Goal: Register for event/course

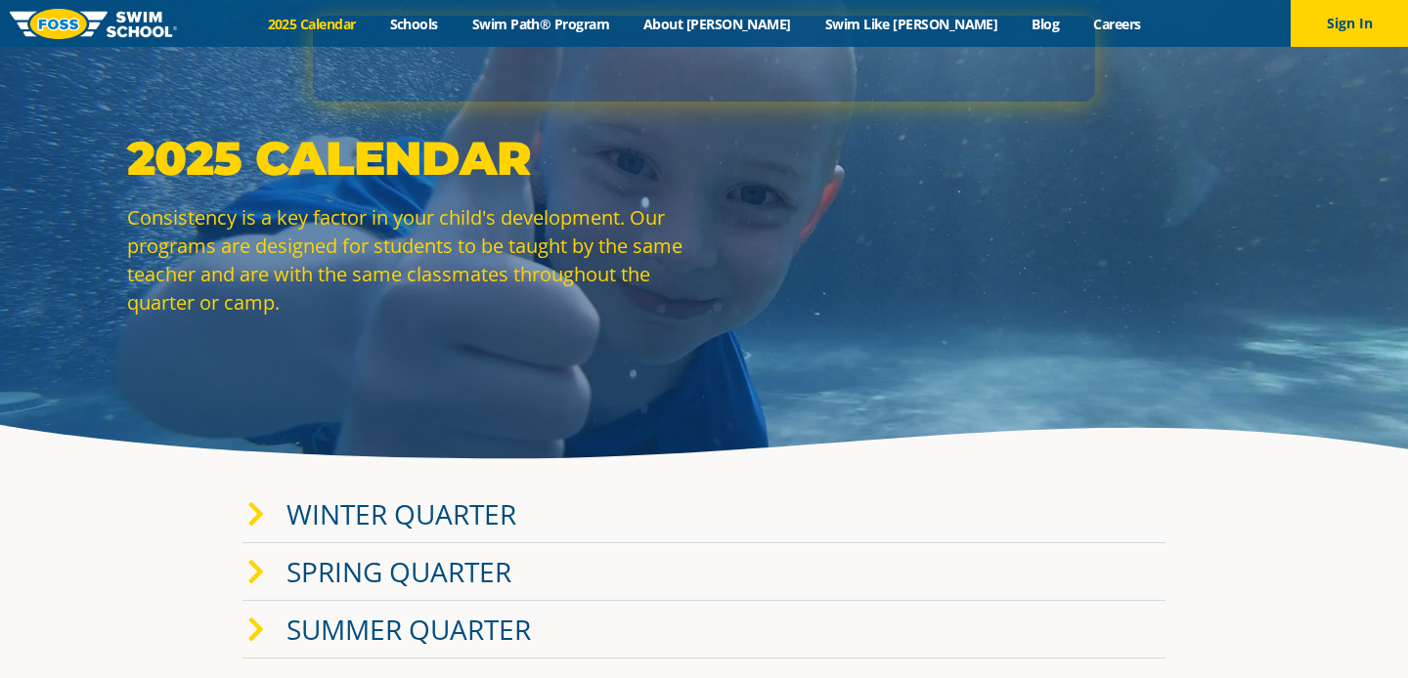
click at [257, 507] on icon at bounding box center [256, 515] width 18 height 27
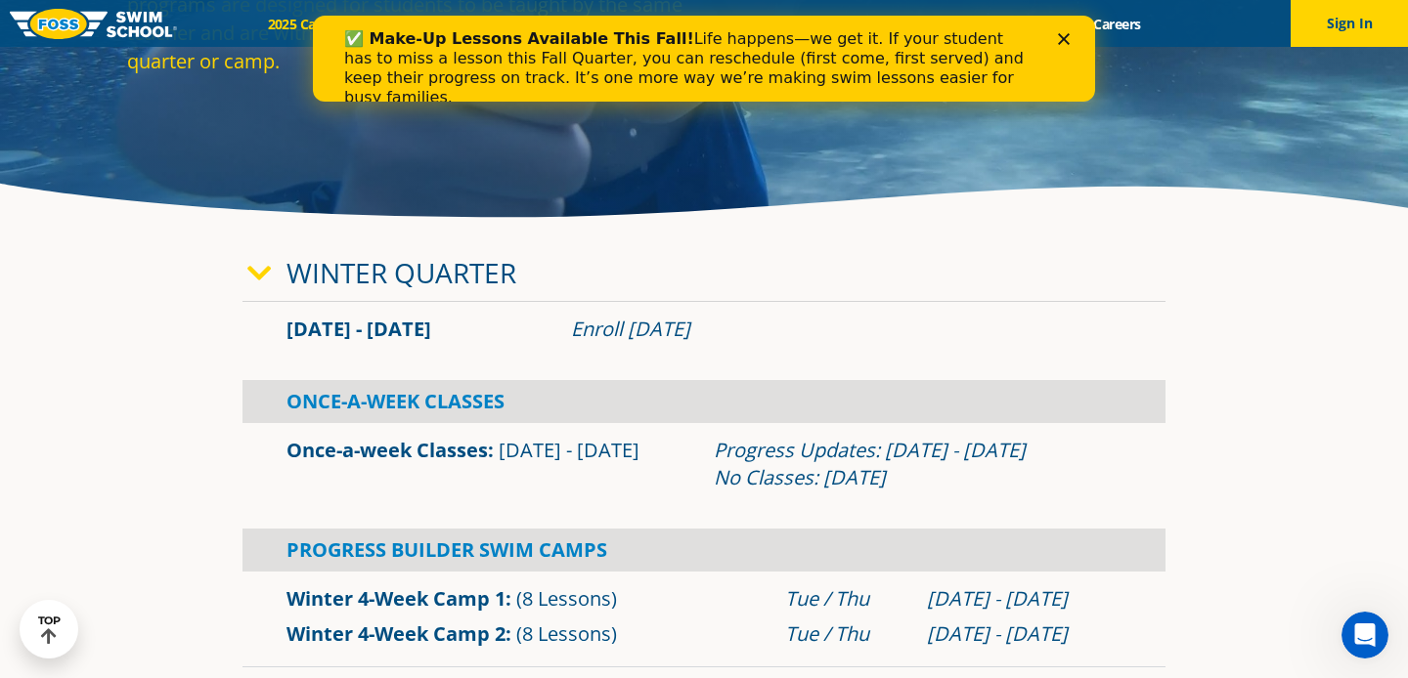
scroll to position [235, 0]
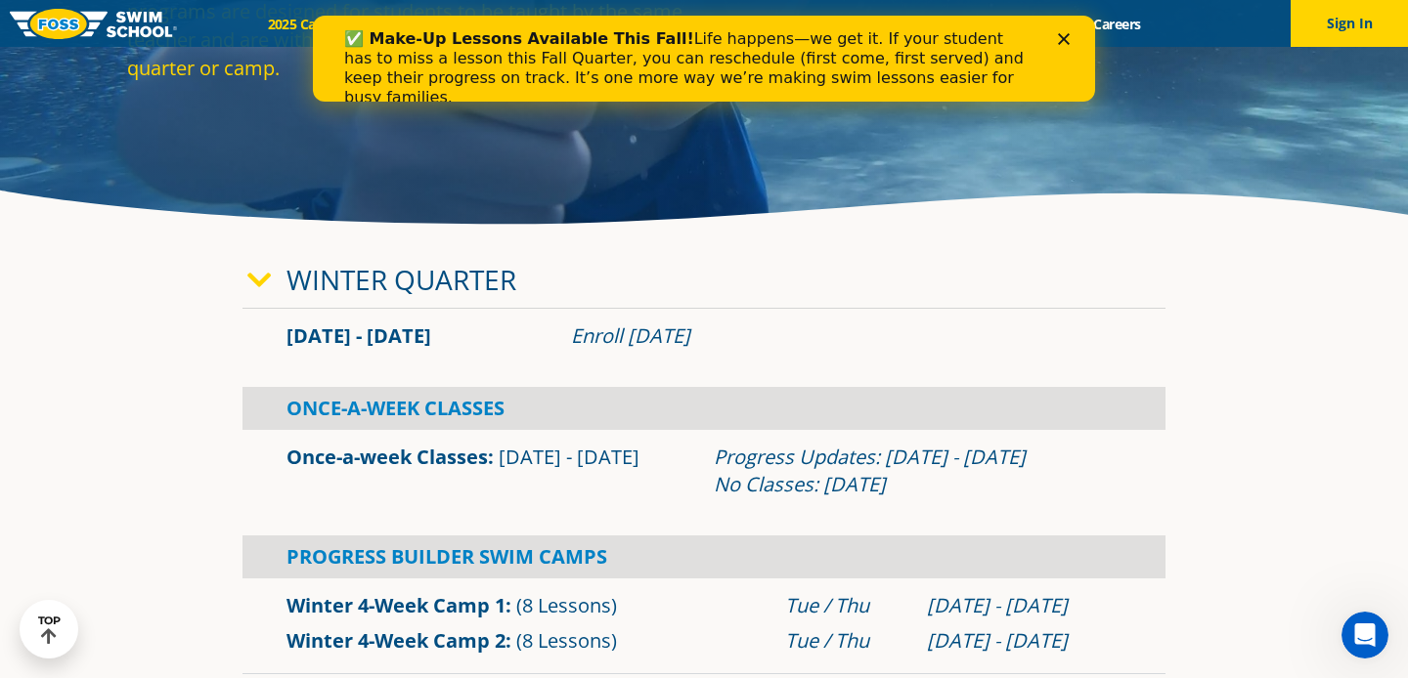
click at [1064, 40] on icon "Close" at bounding box center [1064, 39] width 12 height 12
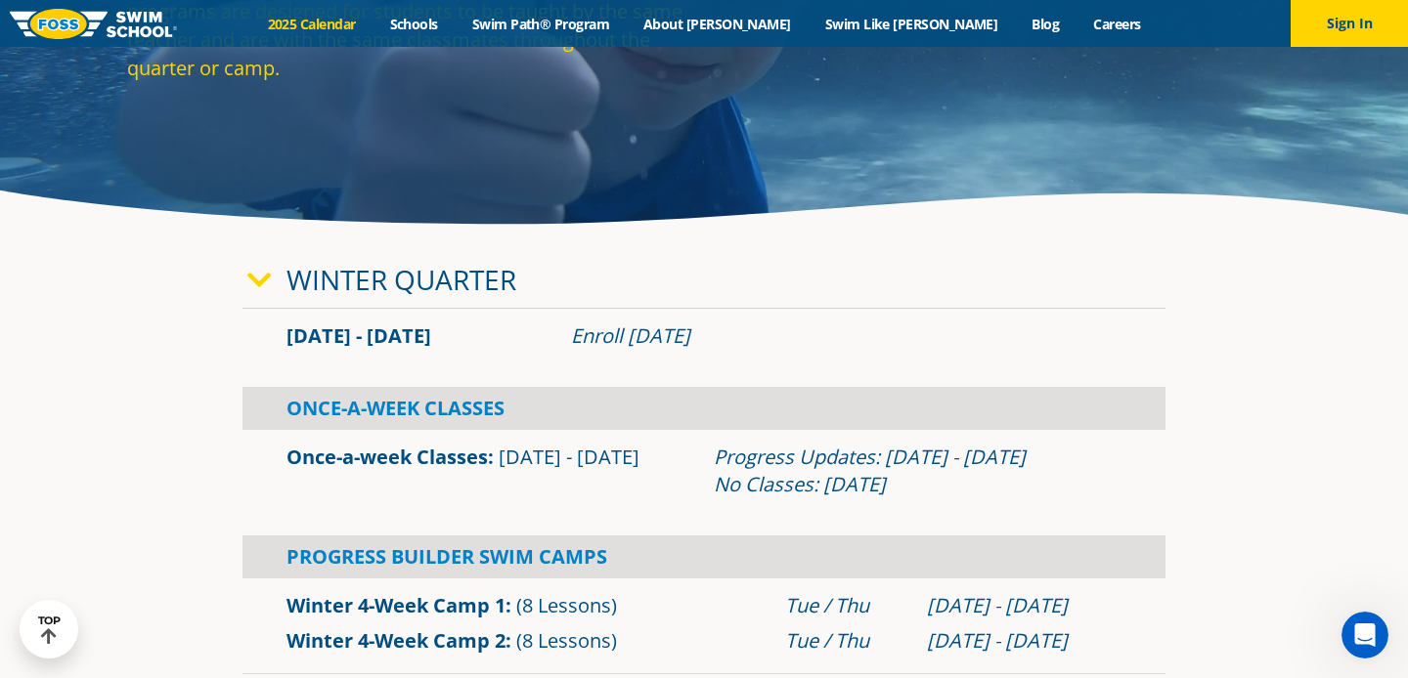
drag, startPoint x: 572, startPoint y: 333, endPoint x: 754, endPoint y: 327, distance: 182.0
click at [754, 327] on div "Enroll [DATE]" at bounding box center [846, 336] width 550 height 27
click at [759, 332] on div "Enroll [DATE]" at bounding box center [846, 336] width 550 height 27
click at [257, 271] on icon at bounding box center [259, 280] width 24 height 27
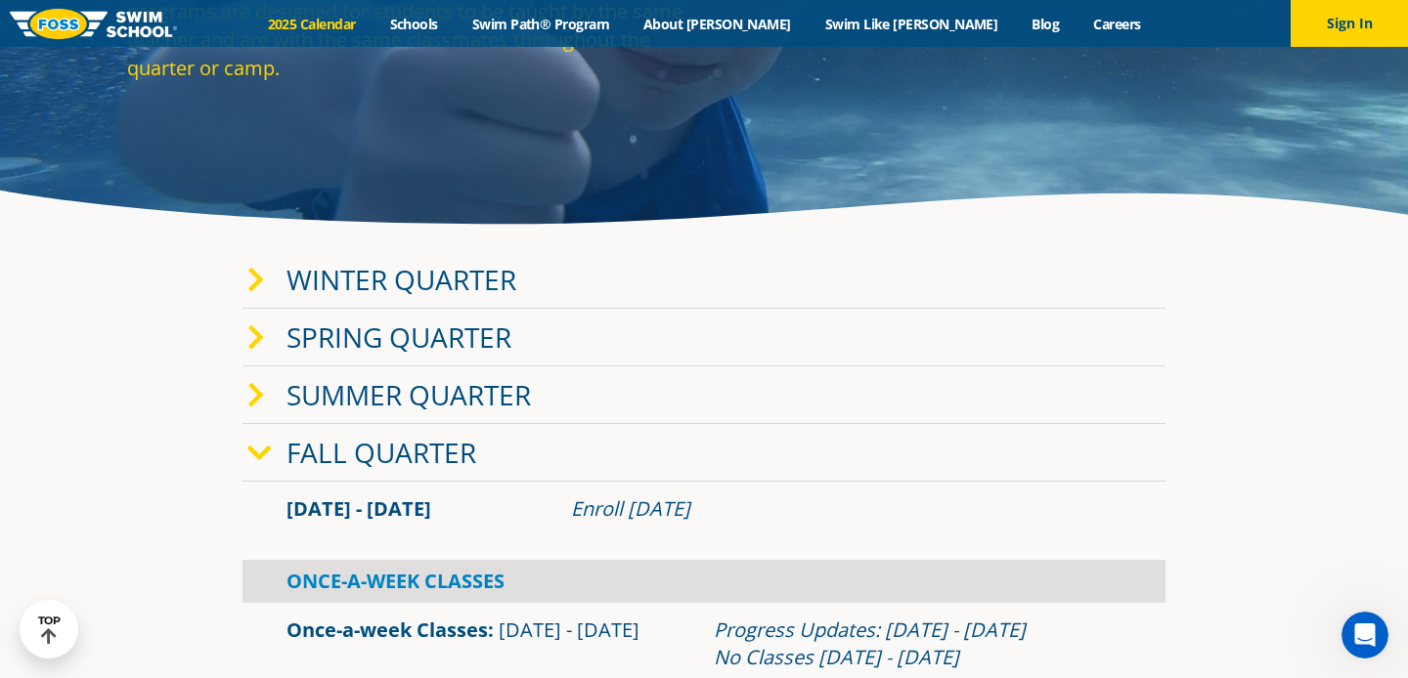
click at [263, 447] on icon at bounding box center [259, 453] width 24 height 27
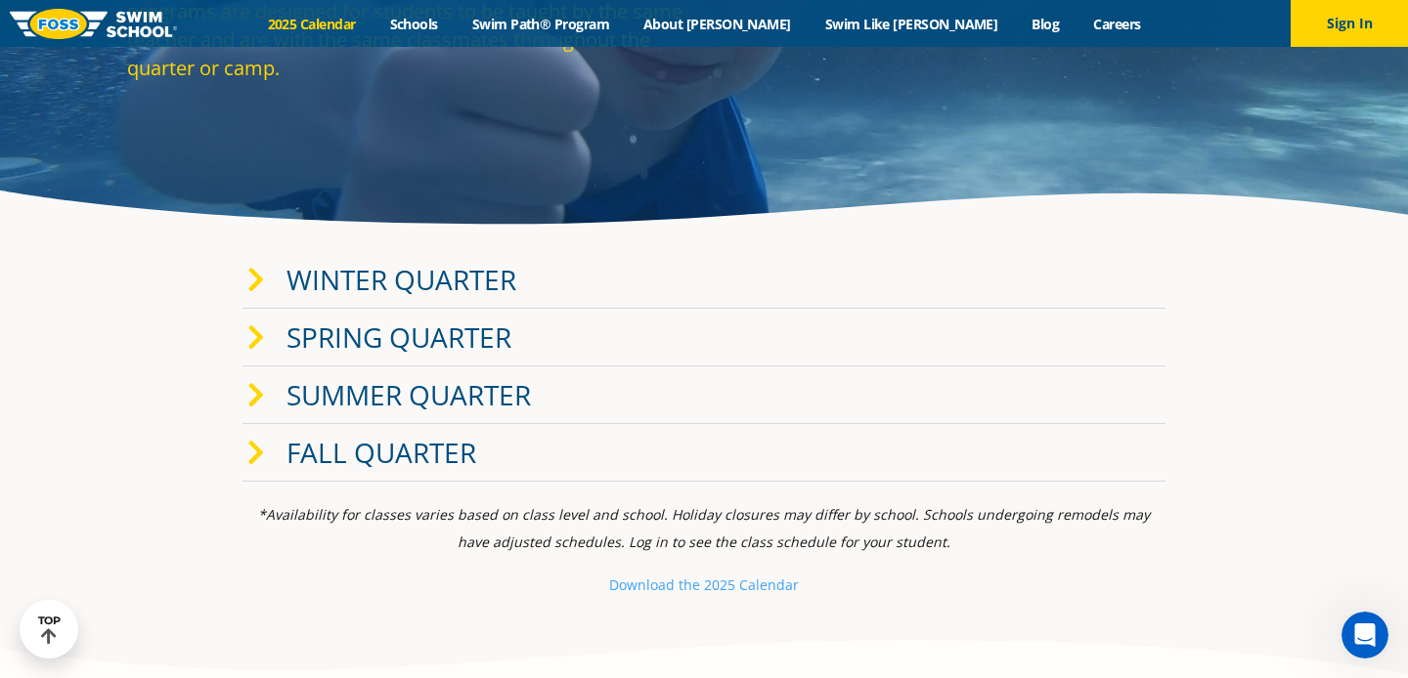
click at [268, 449] on span at bounding box center [266, 453] width 39 height 28
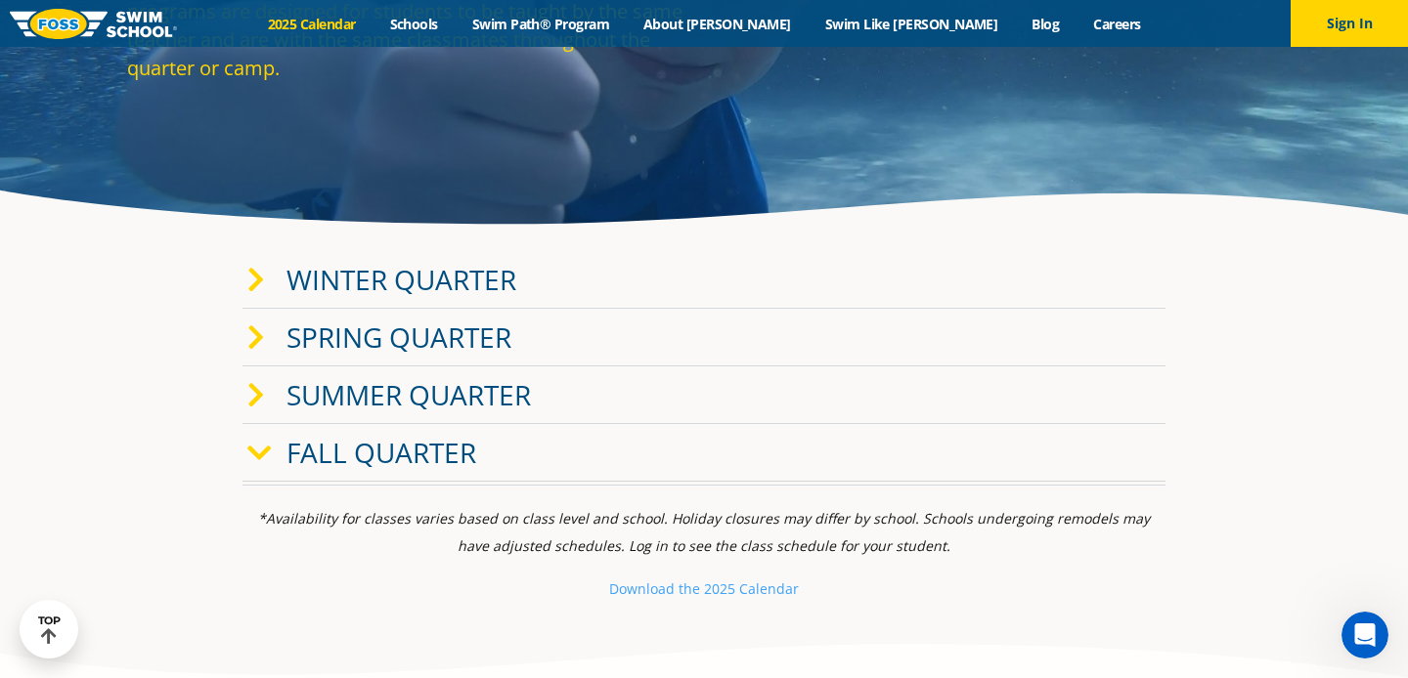
click at [246, 450] on div "Fall Quarter" at bounding box center [703, 453] width 923 height 58
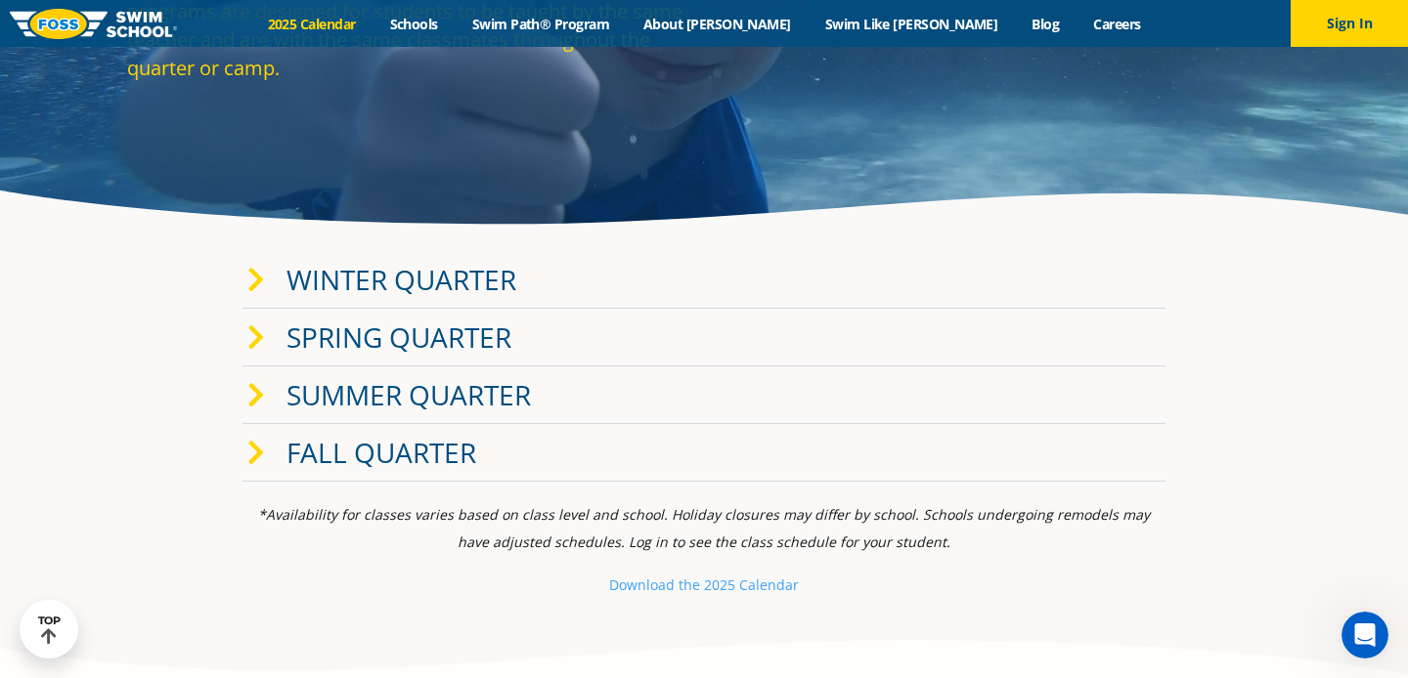
click at [251, 450] on icon at bounding box center [256, 453] width 18 height 27
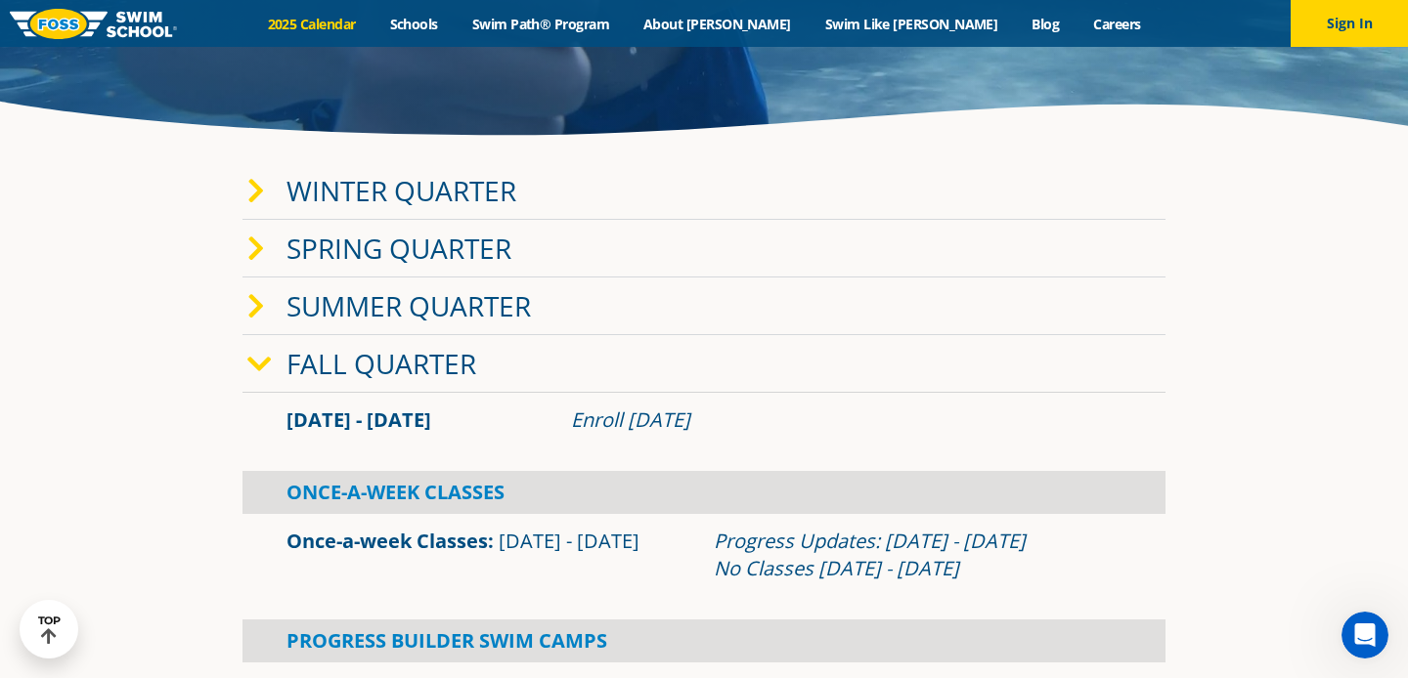
scroll to position [317, 0]
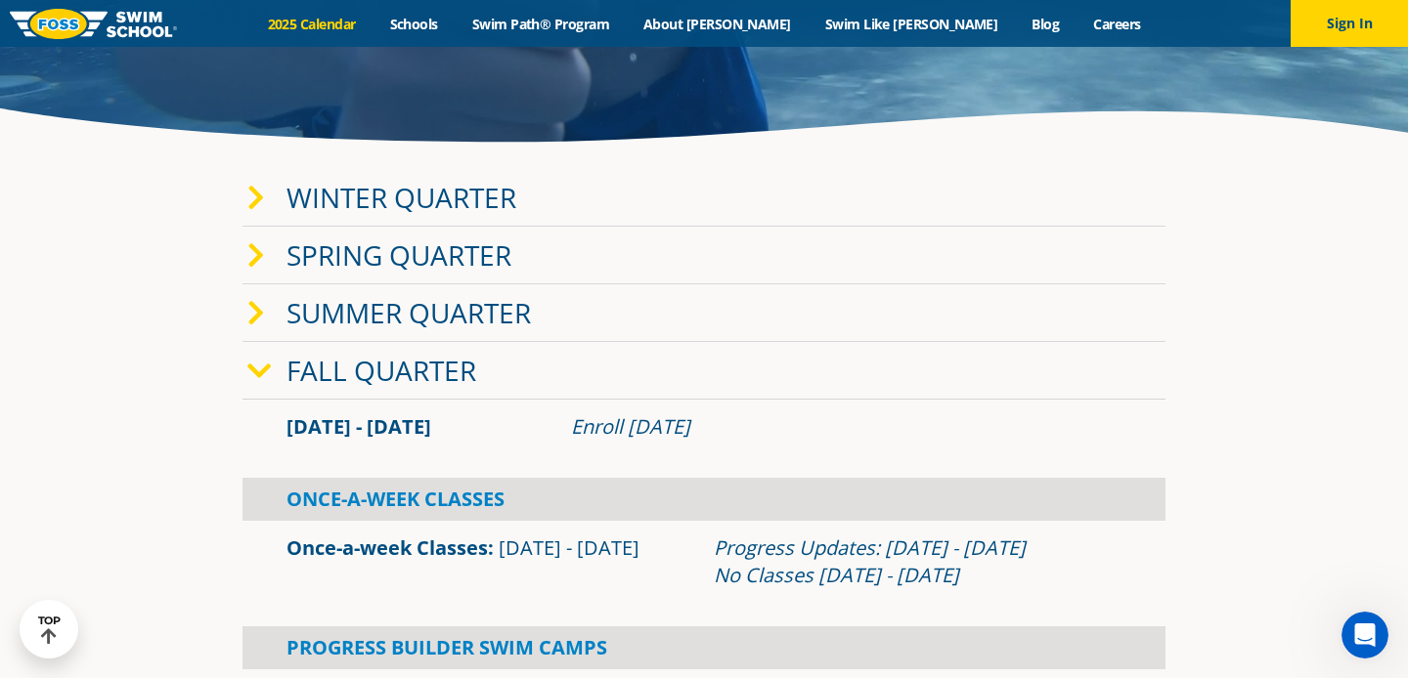
click at [258, 372] on icon at bounding box center [259, 371] width 24 height 27
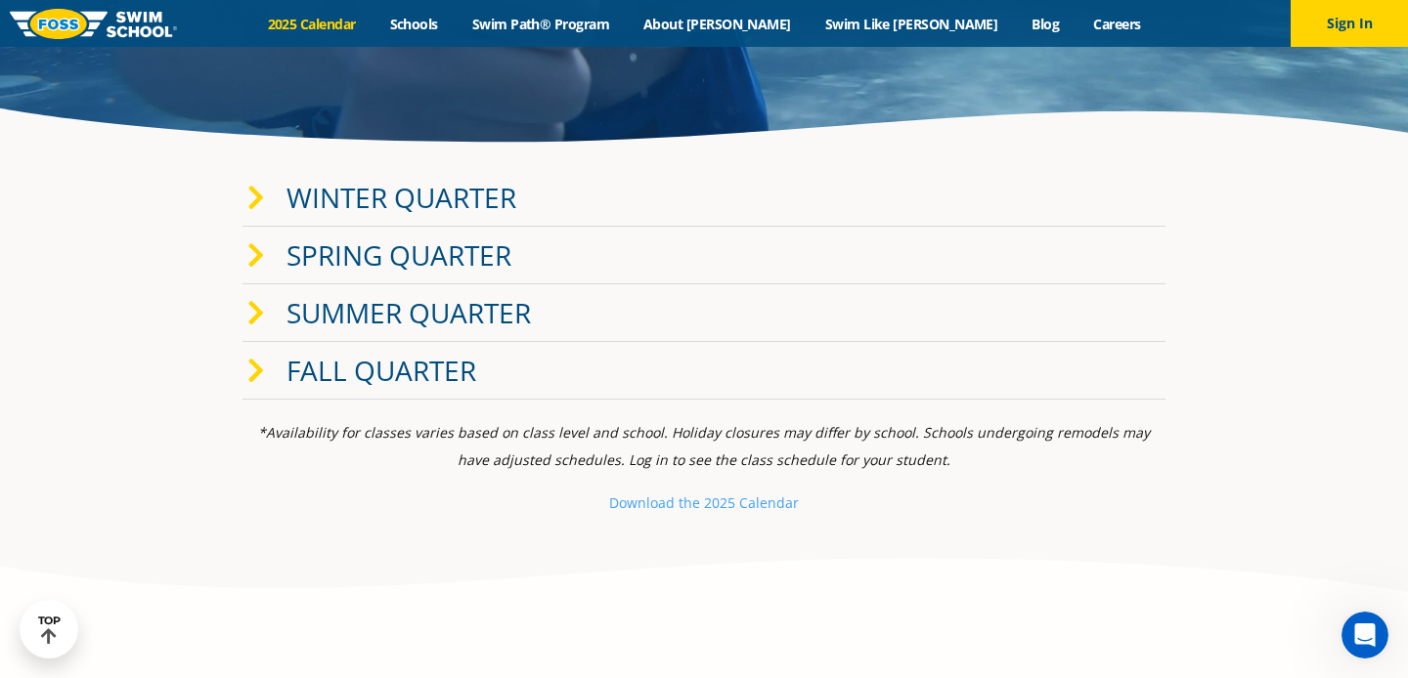
click at [257, 208] on icon at bounding box center [256, 198] width 18 height 27
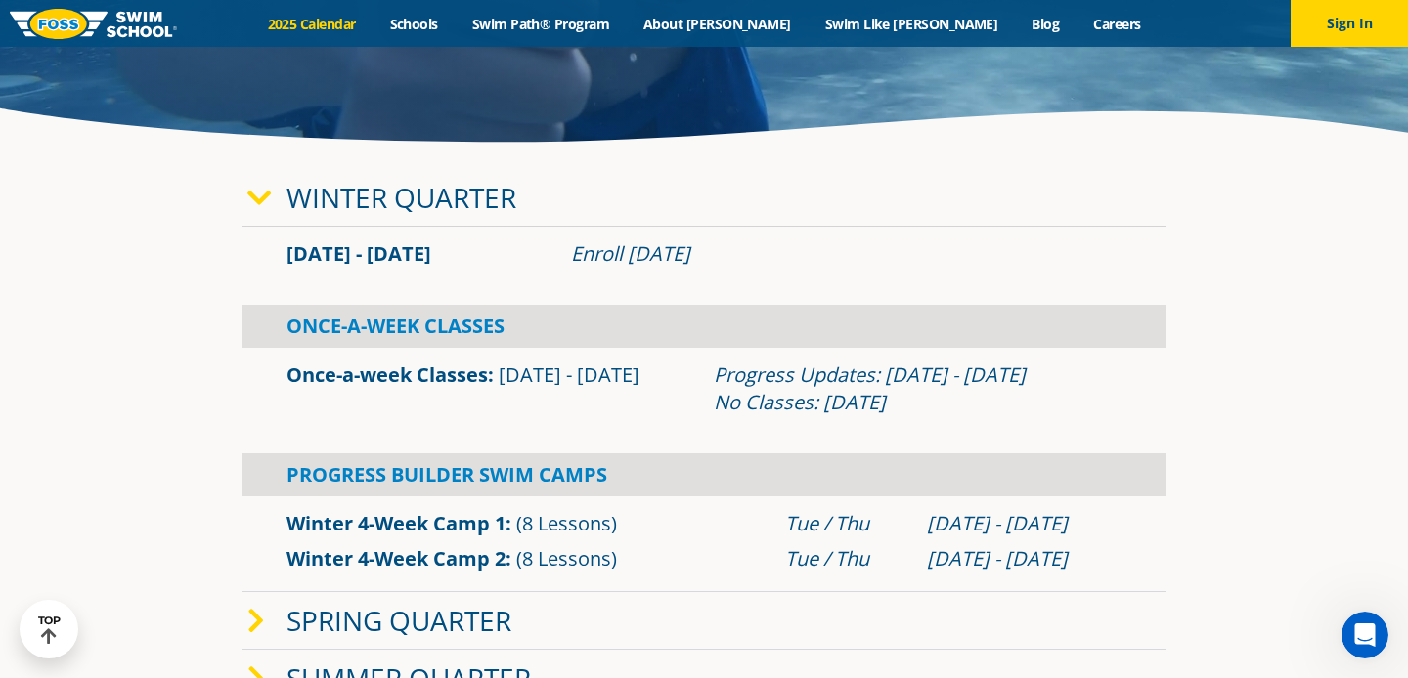
drag, startPoint x: 585, startPoint y: 263, endPoint x: 759, endPoint y: 267, distance: 174.1
click at [758, 267] on div "Enroll [DATE]" at bounding box center [846, 254] width 550 height 27
click at [760, 267] on div "Enroll [DATE]" at bounding box center [846, 254] width 550 height 27
